Goal: Obtain resource: Download file/media

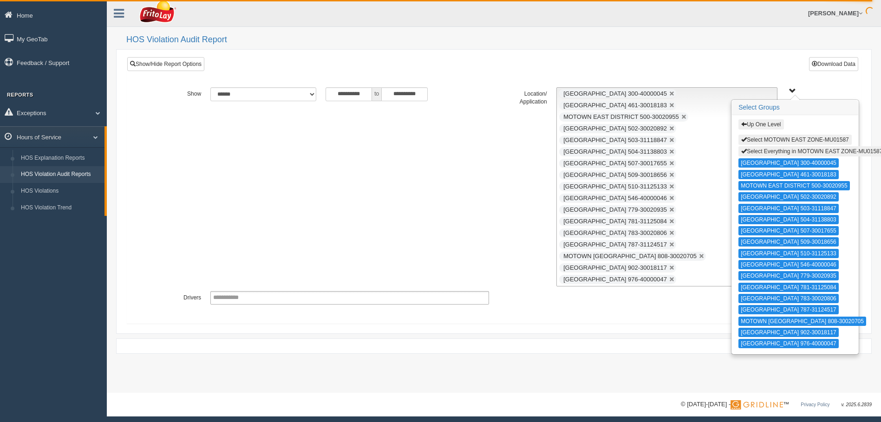
click at [752, 150] on button "Select Everything in MOTOWN EAST ZONE-MU01587" at bounding box center [812, 151] width 147 height 10
type input "**********"
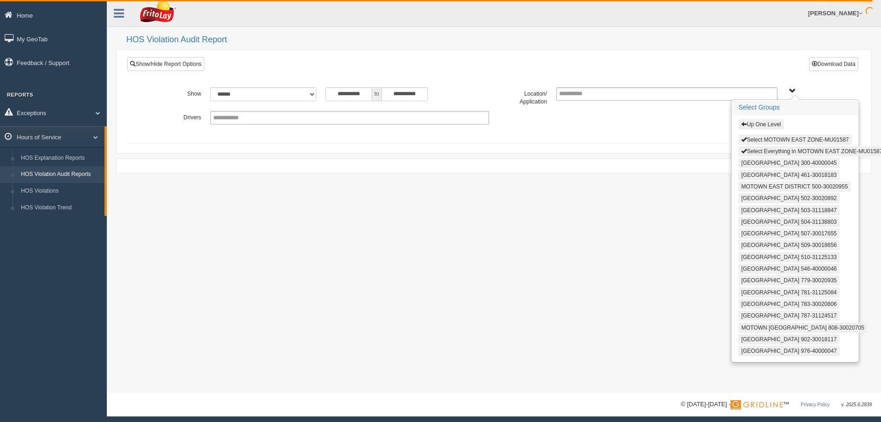
click at [75, 174] on link "HOS Violation Audit Reports" at bounding box center [61, 174] width 88 height 17
click at [75, 175] on link "HOS Violation Audit Reports" at bounding box center [61, 174] width 88 height 17
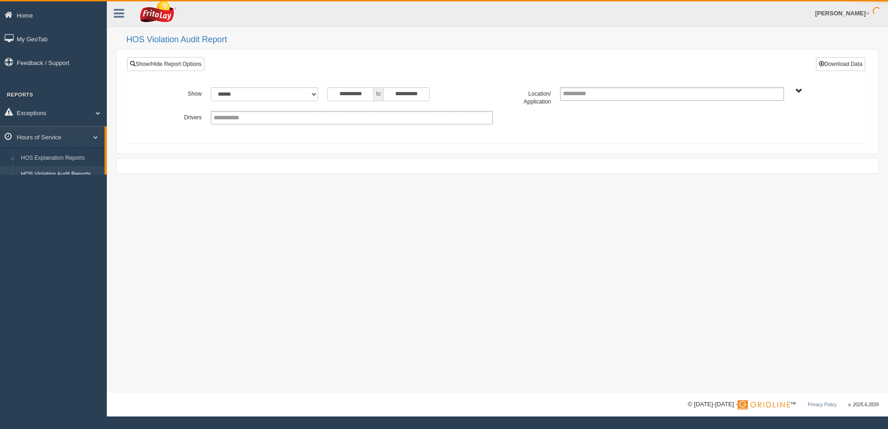
click at [168, 40] on h2 "HOS Violation Audit Report" at bounding box center [502, 39] width 753 height 9
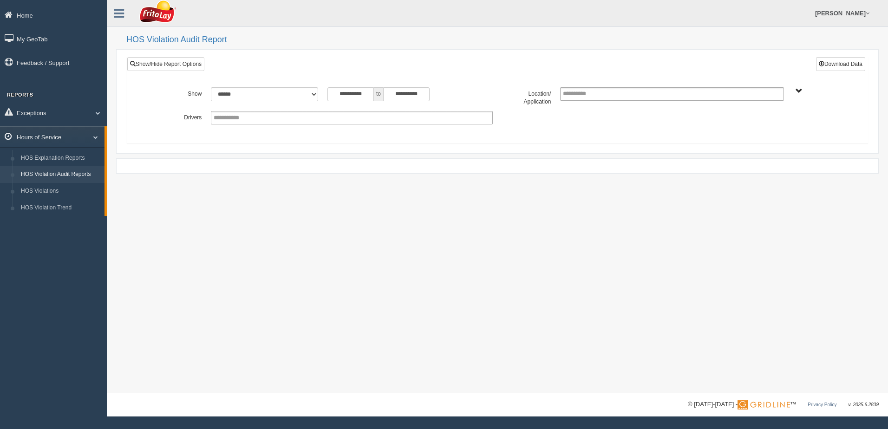
click at [51, 136] on link "Hours of Service" at bounding box center [52, 136] width 105 height 21
click at [98, 137] on span at bounding box center [94, 137] width 12 height 5
click at [72, 172] on link "HOS Violation Audit Reports" at bounding box center [61, 174] width 88 height 17
click at [329, 91] on input "**********" at bounding box center [351, 94] width 46 height 14
click at [330, 111] on th "«" at bounding box center [333, 110] width 14 height 14
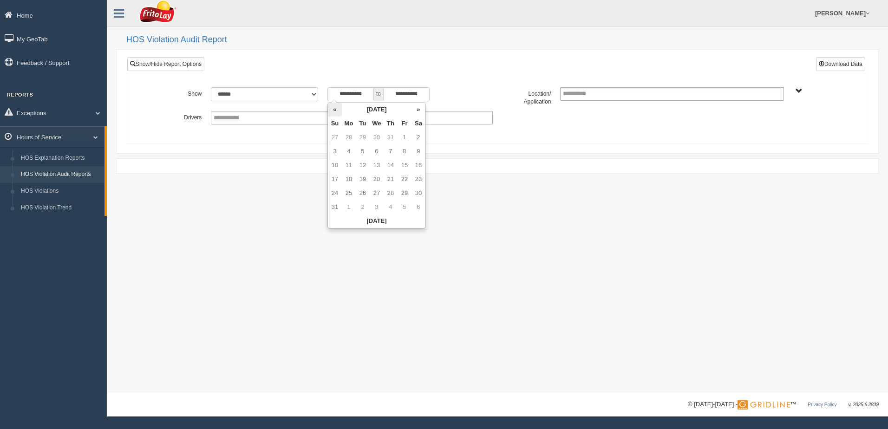
click at [333, 111] on th "«" at bounding box center [335, 110] width 14 height 14
click at [418, 110] on th "»" at bounding box center [419, 110] width 14 height 14
click at [337, 179] on td "15" at bounding box center [335, 179] width 14 height 14
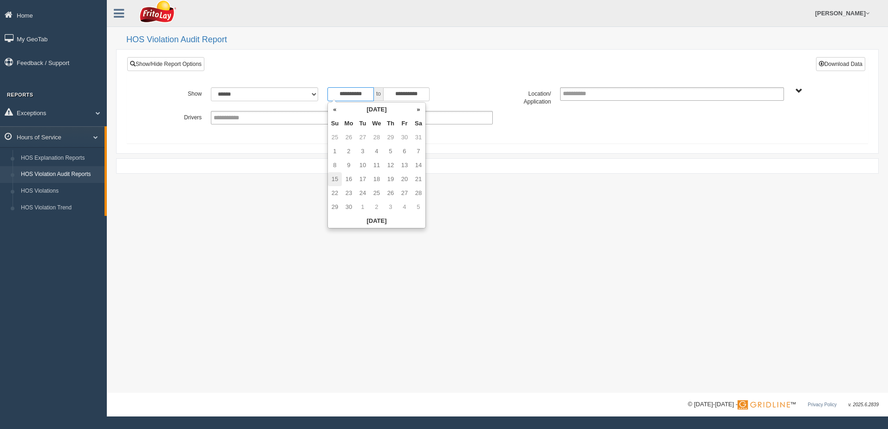
type input "**********"
drag, startPoint x: 452, startPoint y: 209, endPoint x: 453, endPoint y: 204, distance: 5.2
click at [450, 209] on div "**********" at bounding box center [498, 196] width 782 height 393
click at [802, 89] on span "NORTHCENTRAL REGION" at bounding box center [799, 91] width 7 height 7
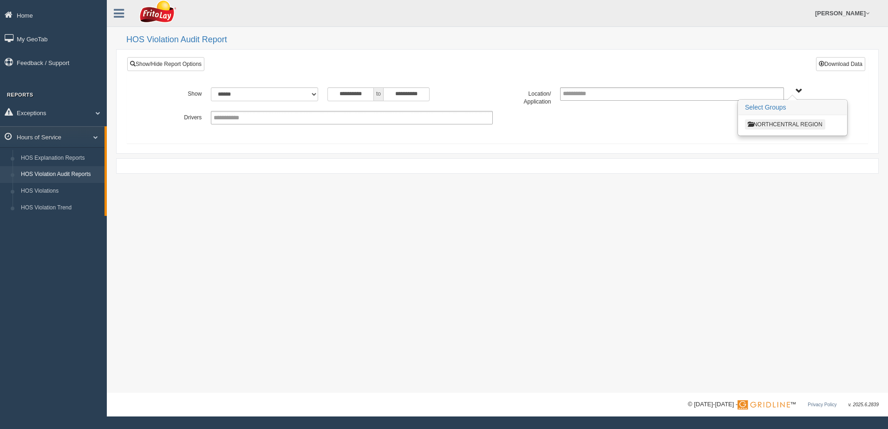
click at [764, 124] on button "NORTHCENTRAL REGION" at bounding box center [785, 124] width 80 height 10
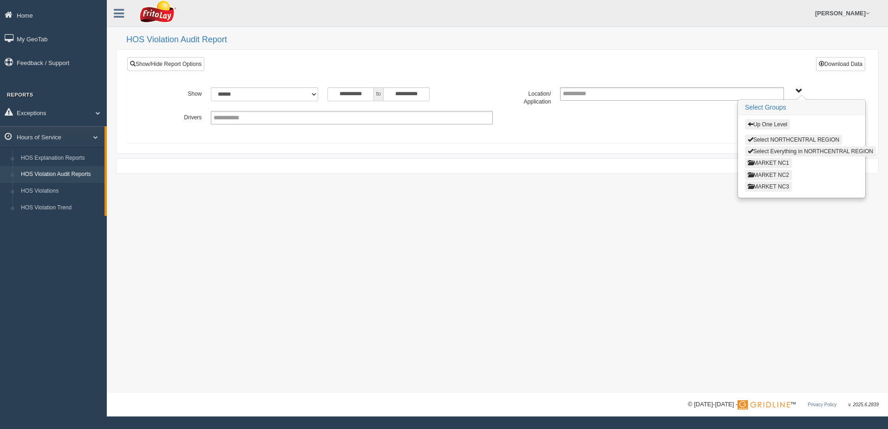
click at [770, 186] on button "MARKET NC3" at bounding box center [768, 187] width 47 height 10
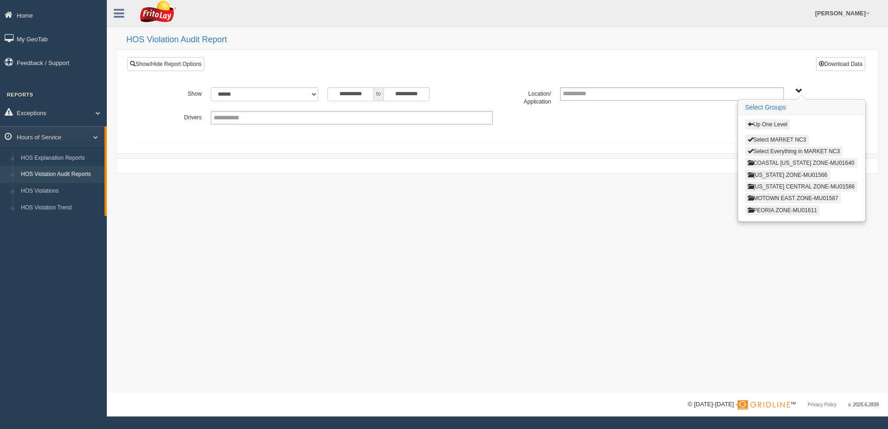
click at [774, 162] on button "COASTAL MICHIGAN ZONE-MU01640" at bounding box center [801, 163] width 112 height 10
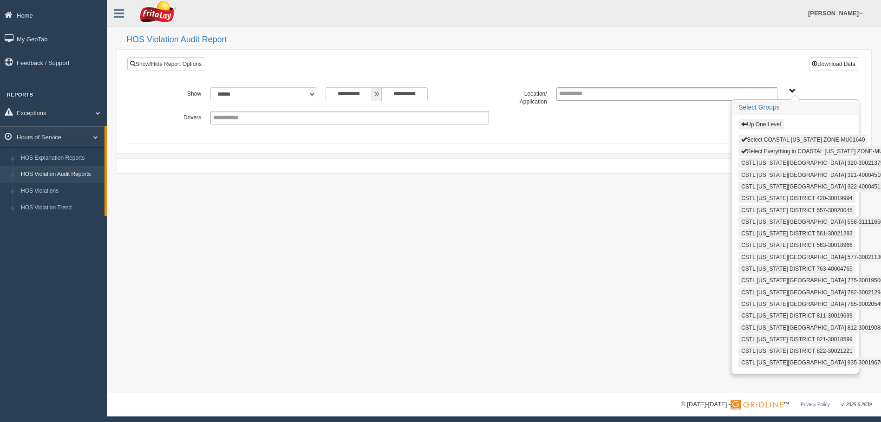
click at [767, 147] on button "Select Everything in COASTAL MICHIGAN ZONE-MU01640" at bounding box center [820, 151] width 163 height 10
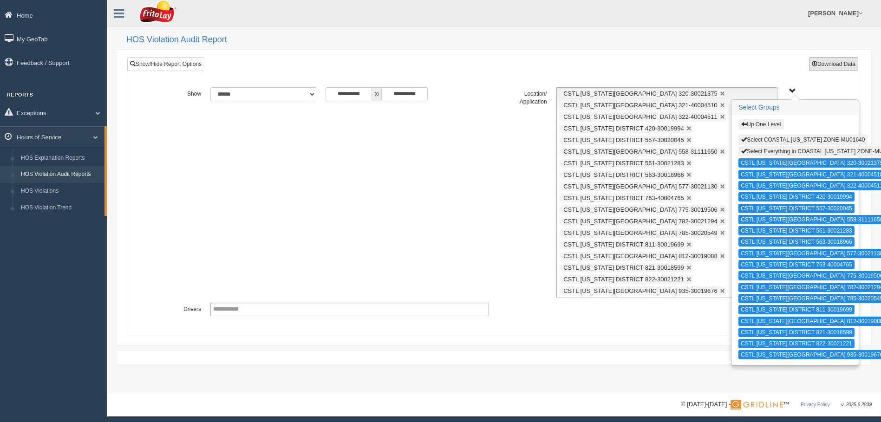
click at [837, 66] on button "Download Data" at bounding box center [833, 64] width 49 height 14
